Goal: Information Seeking & Learning: Learn about a topic

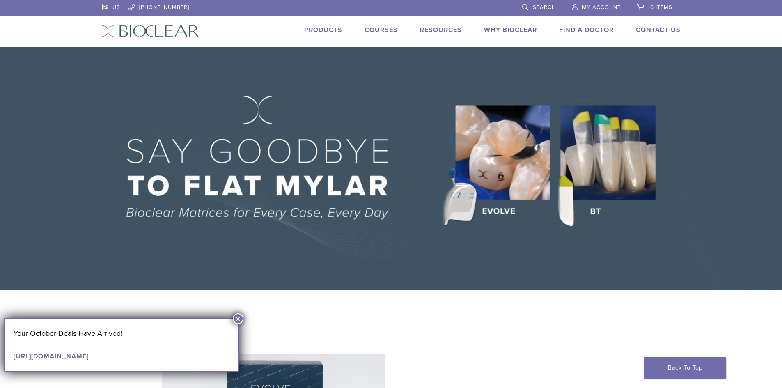
click at [565, 29] on link "Find A Doctor" at bounding box center [586, 30] width 55 height 8
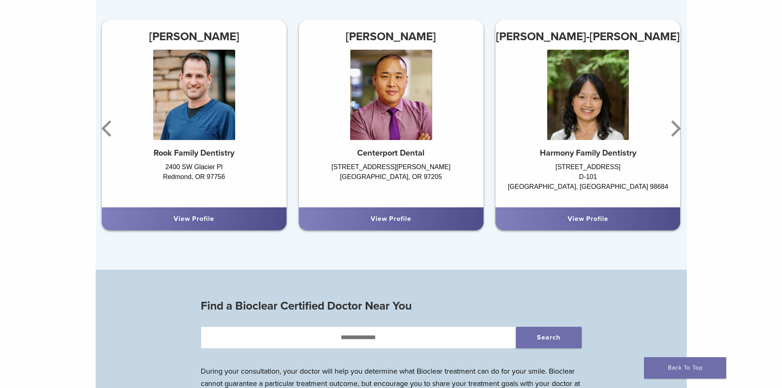
scroll to position [575, 0]
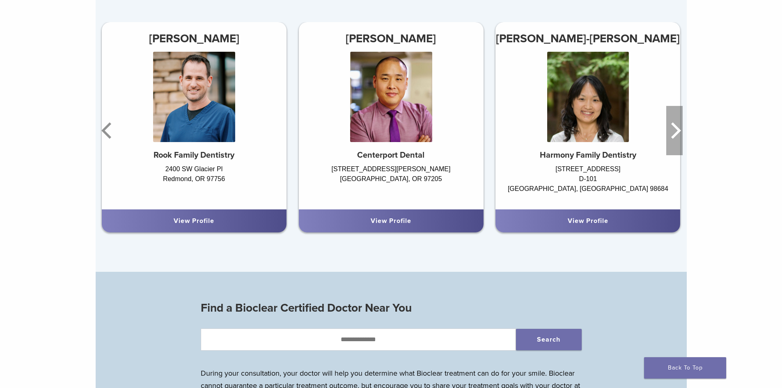
click at [674, 136] on icon "Next" at bounding box center [676, 130] width 10 height 16
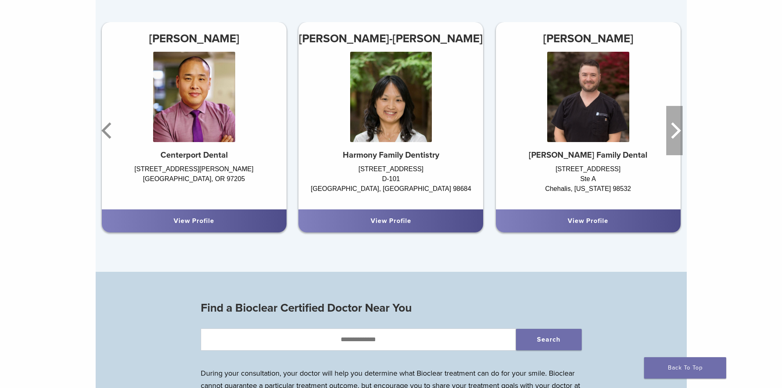
click at [674, 136] on icon "Next" at bounding box center [676, 130] width 10 height 16
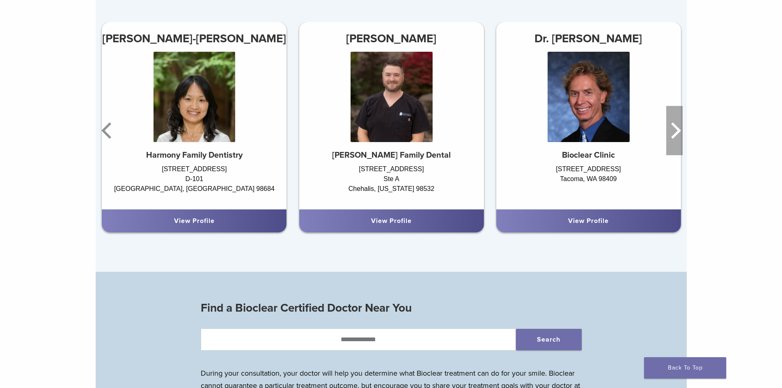
click at [674, 136] on icon "Next" at bounding box center [676, 130] width 10 height 16
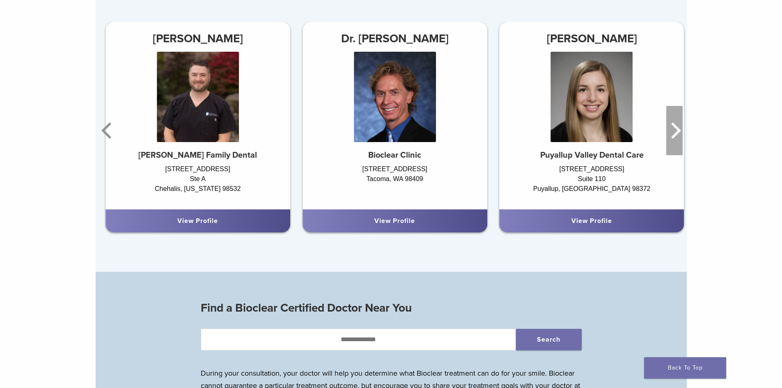
click at [674, 136] on icon "Next" at bounding box center [676, 130] width 10 height 16
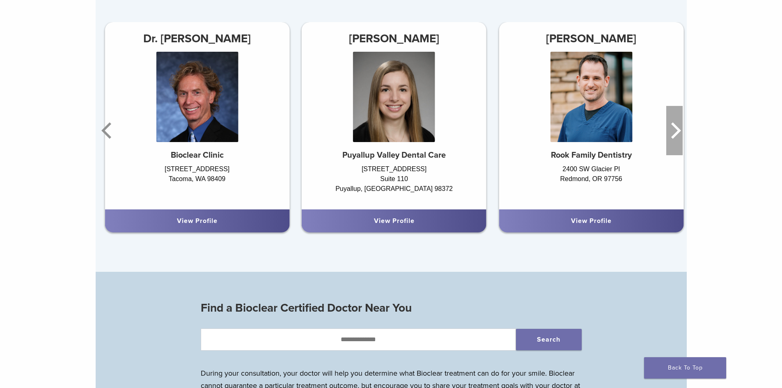
click at [674, 136] on icon "Next" at bounding box center [676, 130] width 10 height 16
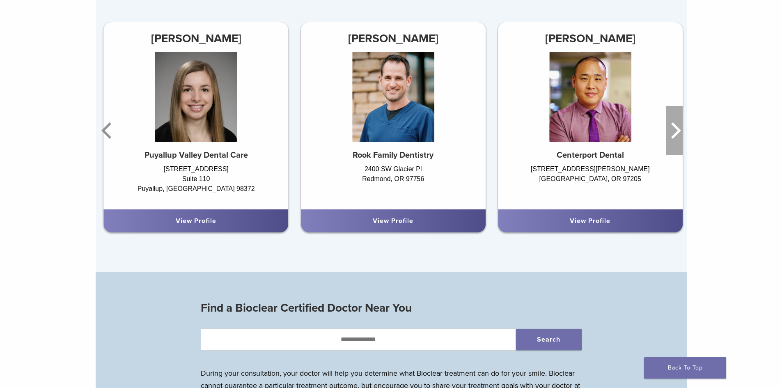
click at [674, 136] on icon "Next" at bounding box center [676, 130] width 10 height 16
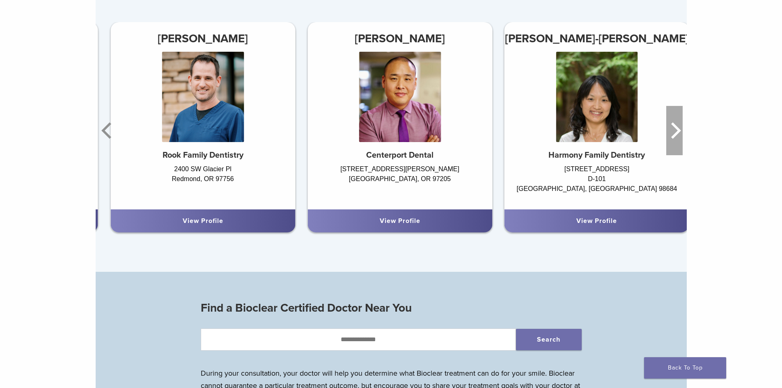
click at [674, 136] on icon "Next" at bounding box center [676, 130] width 10 height 16
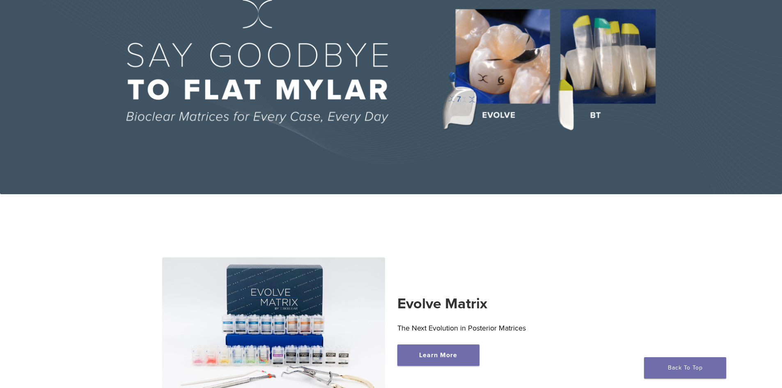
scroll to position [0, 0]
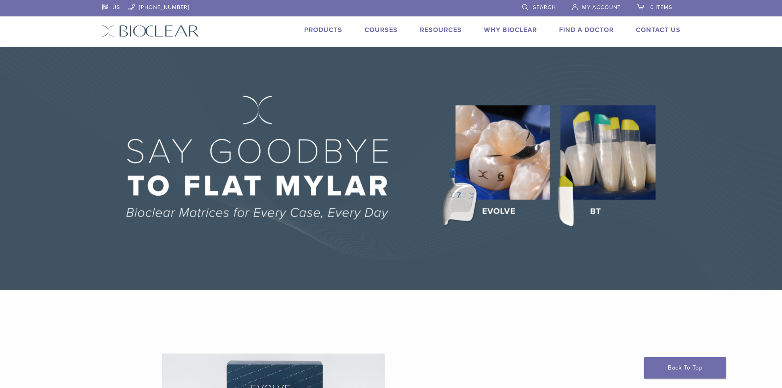
click at [389, 25] on li "Courses" at bounding box center [380, 30] width 33 height 10
click at [389, 31] on link "Courses" at bounding box center [380, 30] width 33 height 8
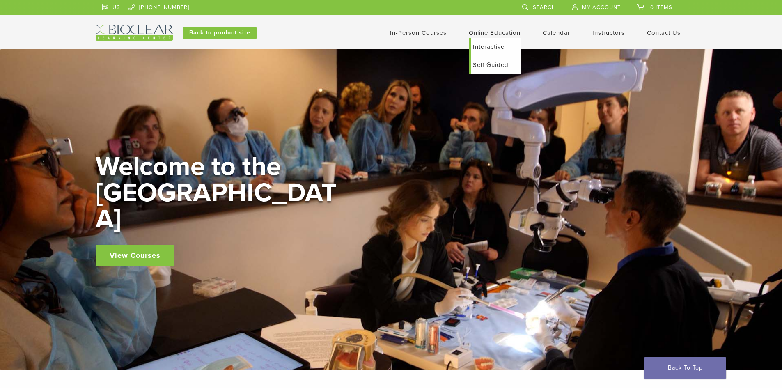
click at [486, 64] on link "Self Guided" at bounding box center [496, 65] width 50 height 18
